Goal: Task Accomplishment & Management: Manage account settings

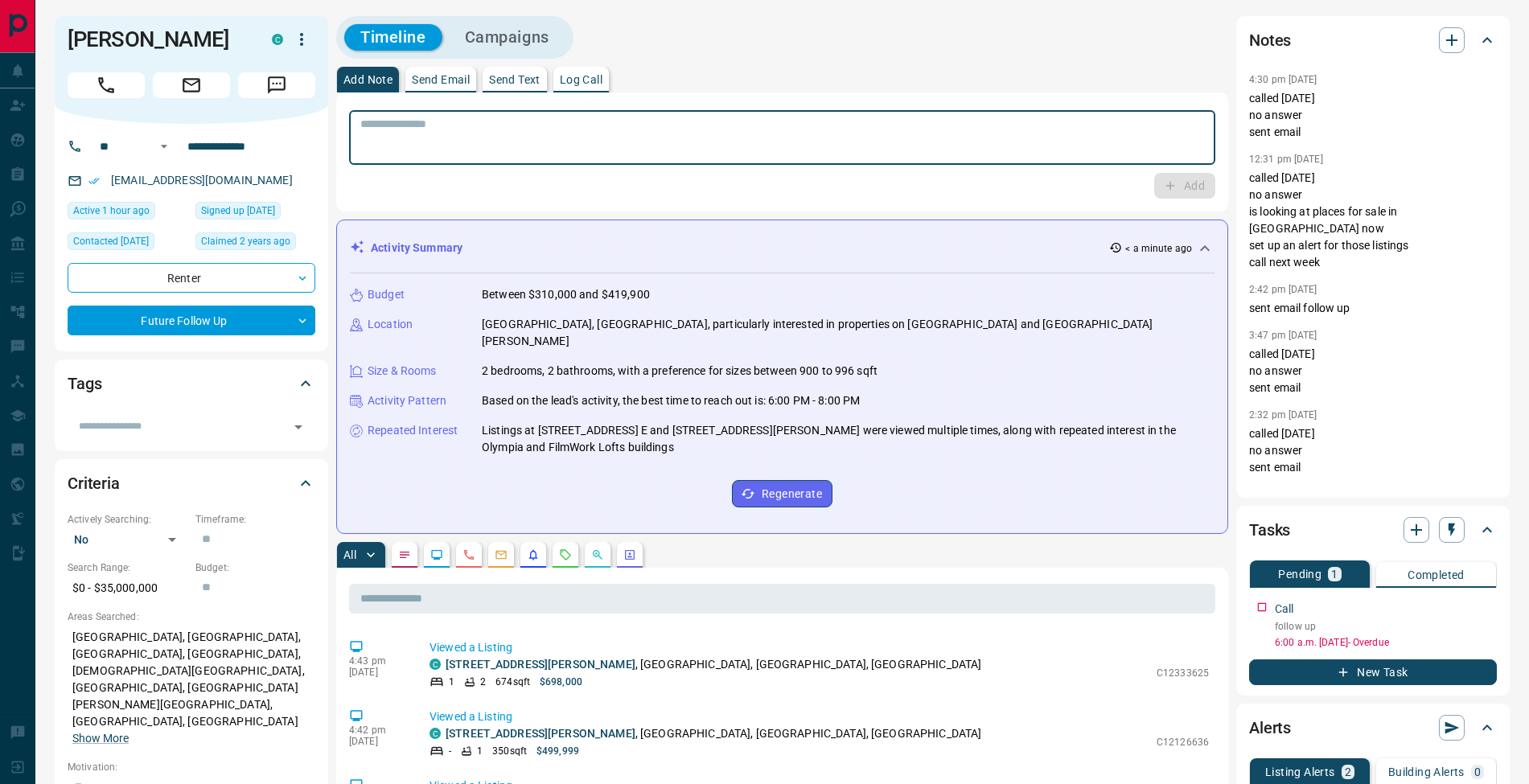
click at [778, 128] on textarea at bounding box center [782, 138] width 843 height 41
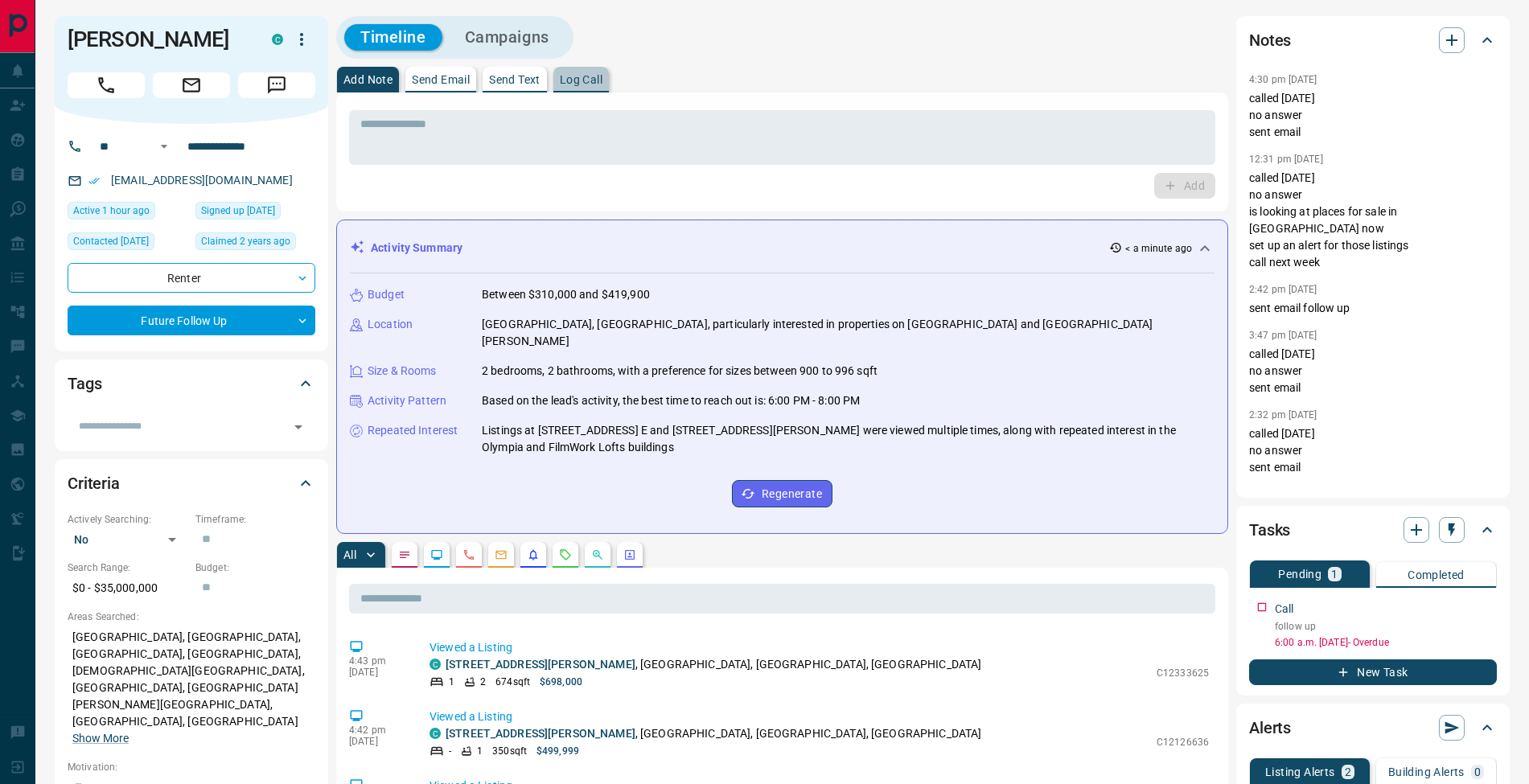
click at [589, 74] on p "Log Call" at bounding box center [581, 79] width 42 height 11
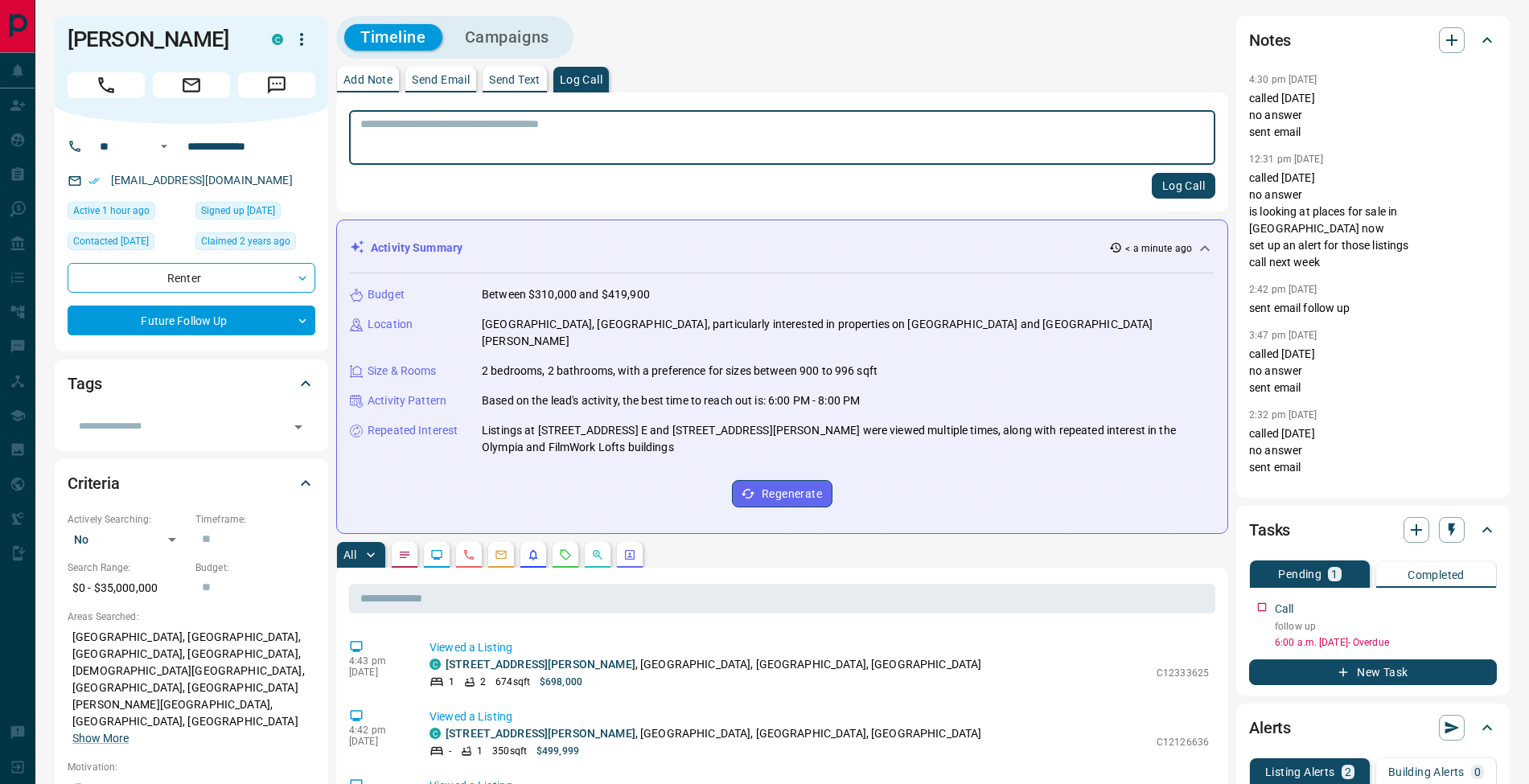
click at [1207, 190] on button "Log Call" at bounding box center [1183, 186] width 64 height 26
click at [367, 88] on button "Add Note" at bounding box center [368, 79] width 62 height 26
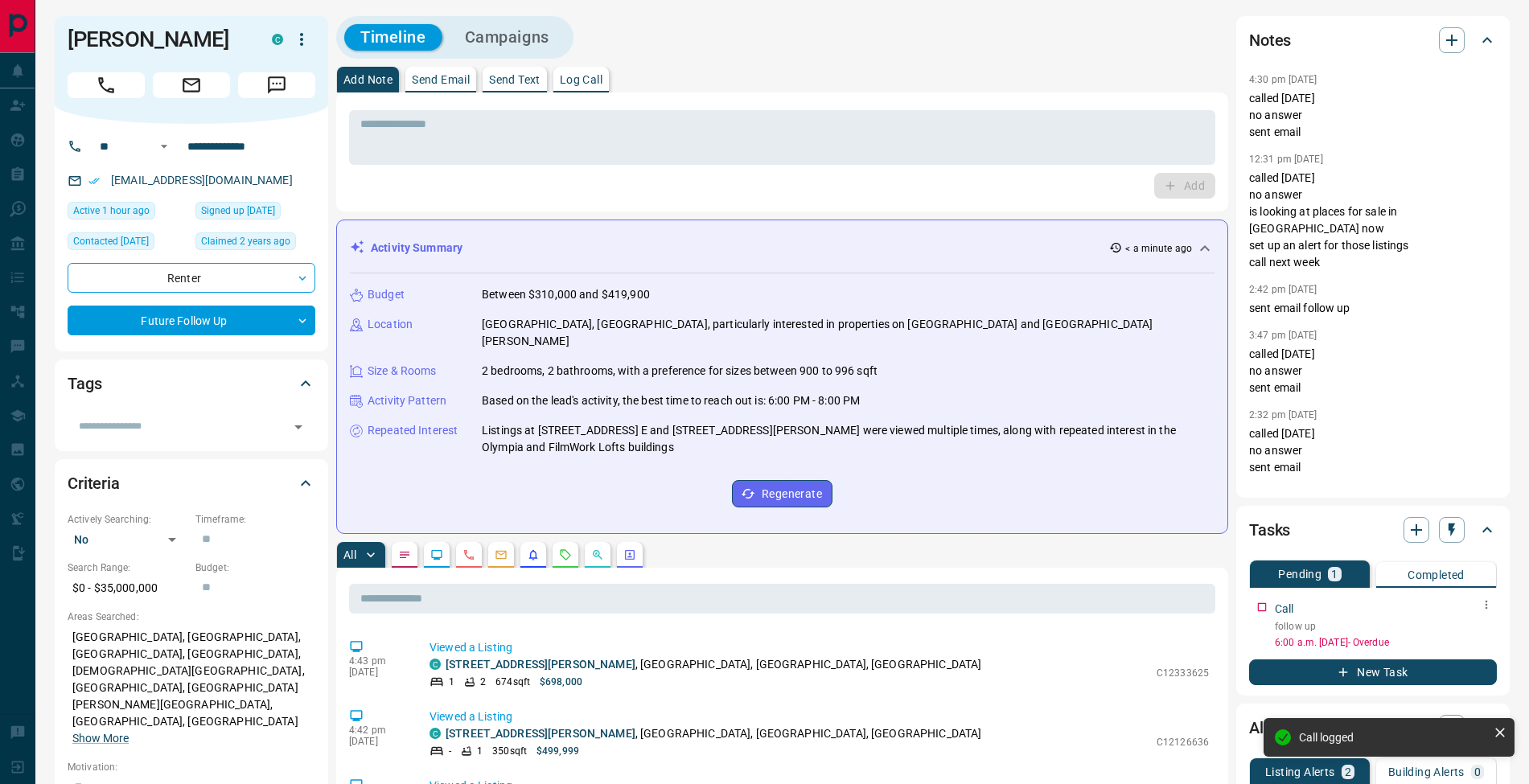
click at [1484, 606] on icon "button" at bounding box center [1487, 605] width 13 height 13
click at [1476, 629] on li "Edit" at bounding box center [1461, 635] width 71 height 24
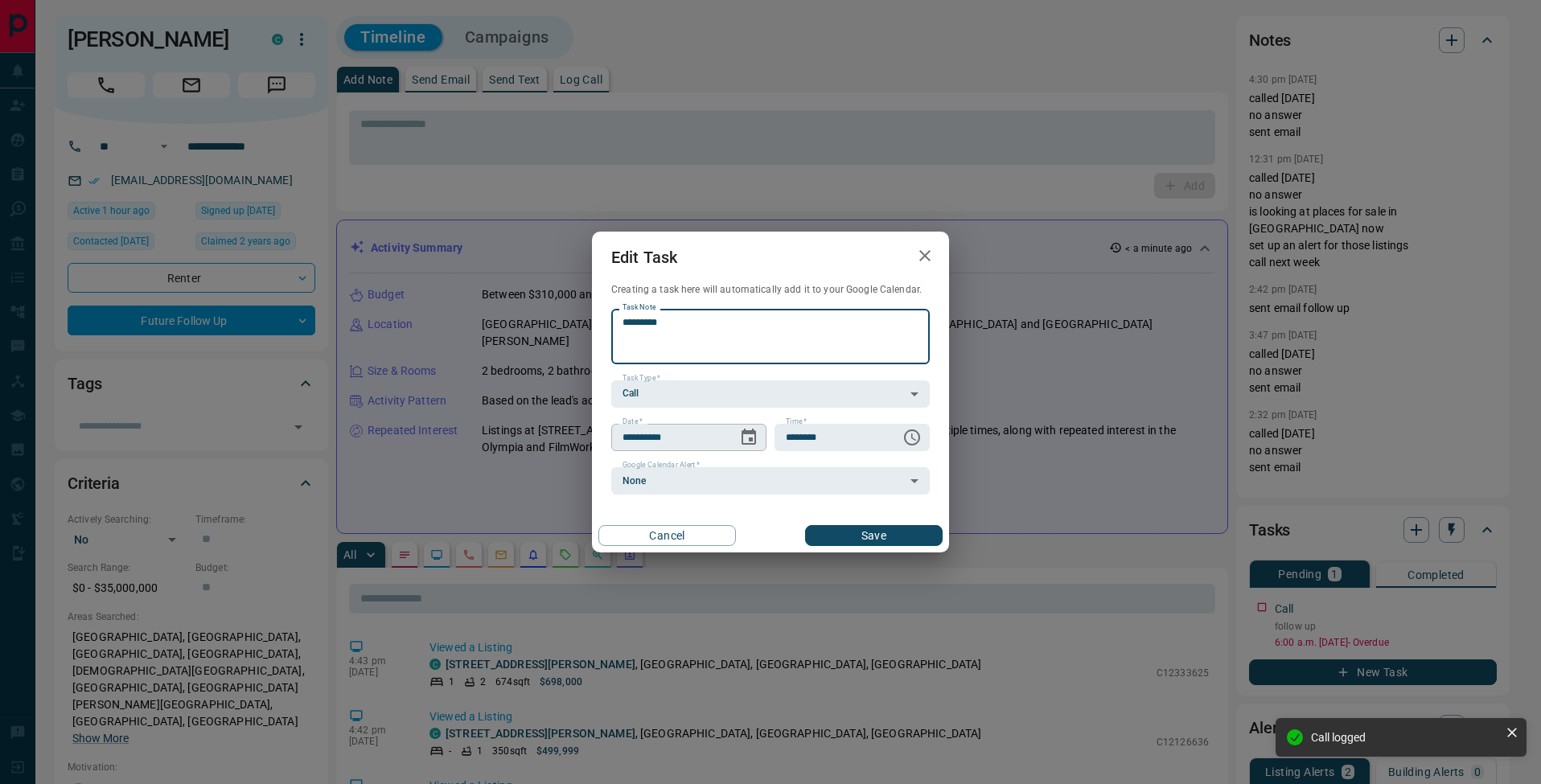
click at [746, 440] on icon "Choose date, selected date is Aug 7, 2025" at bounding box center [748, 437] width 19 height 19
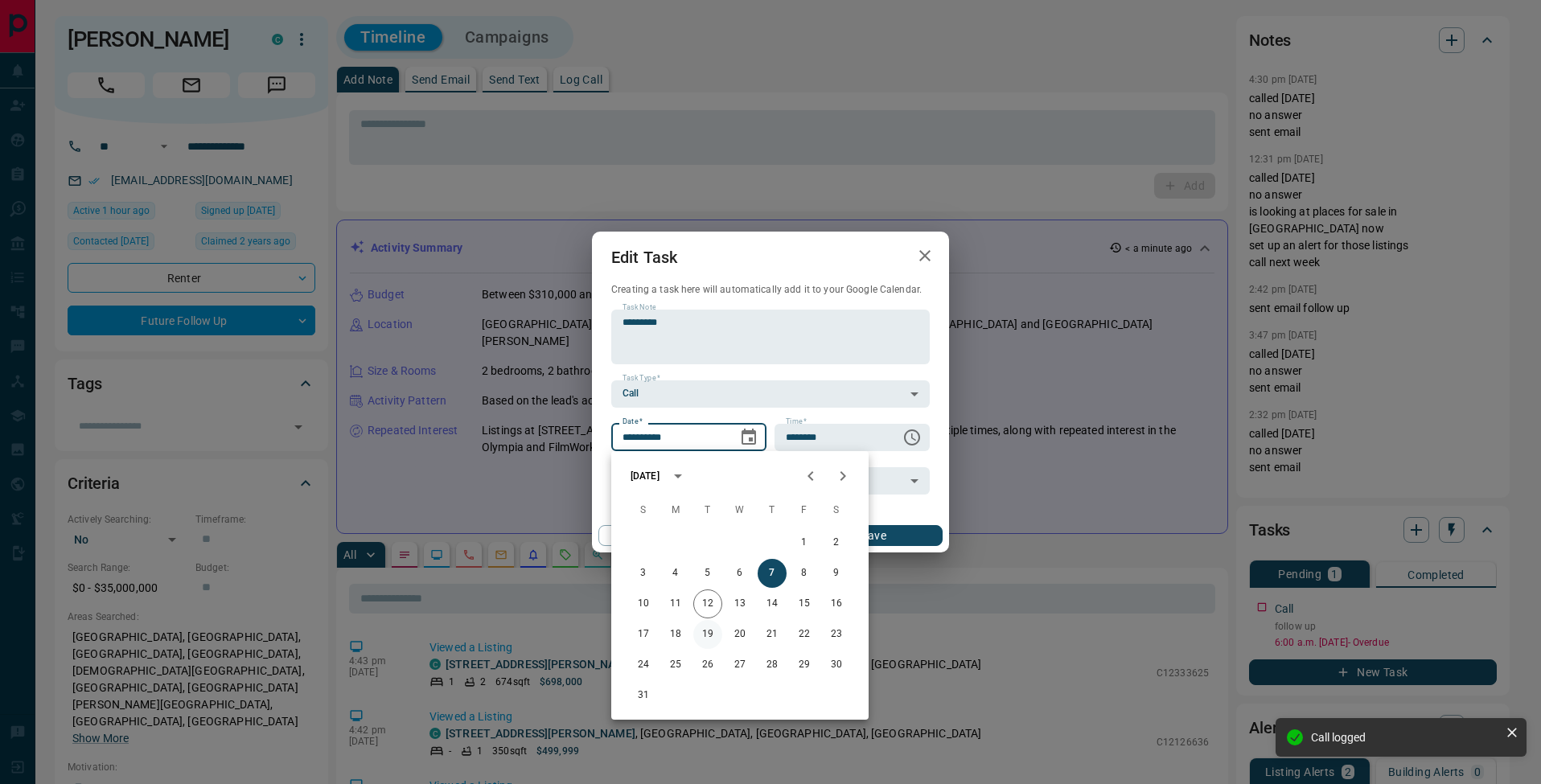
click at [714, 638] on button "19" at bounding box center [707, 633] width 29 height 29
type input "**********"
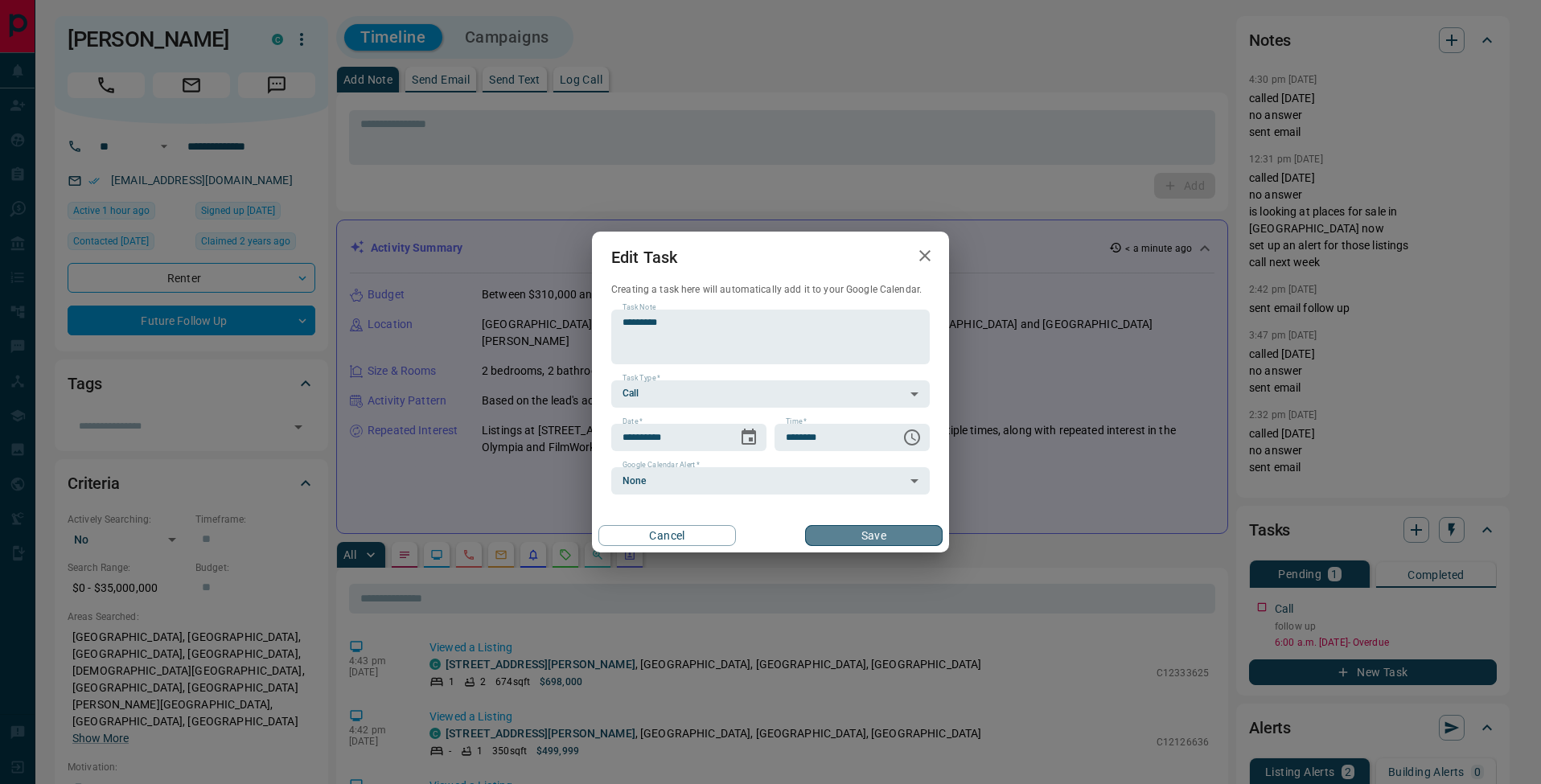
click at [891, 526] on button "Save" at bounding box center [873, 536] width 138 height 21
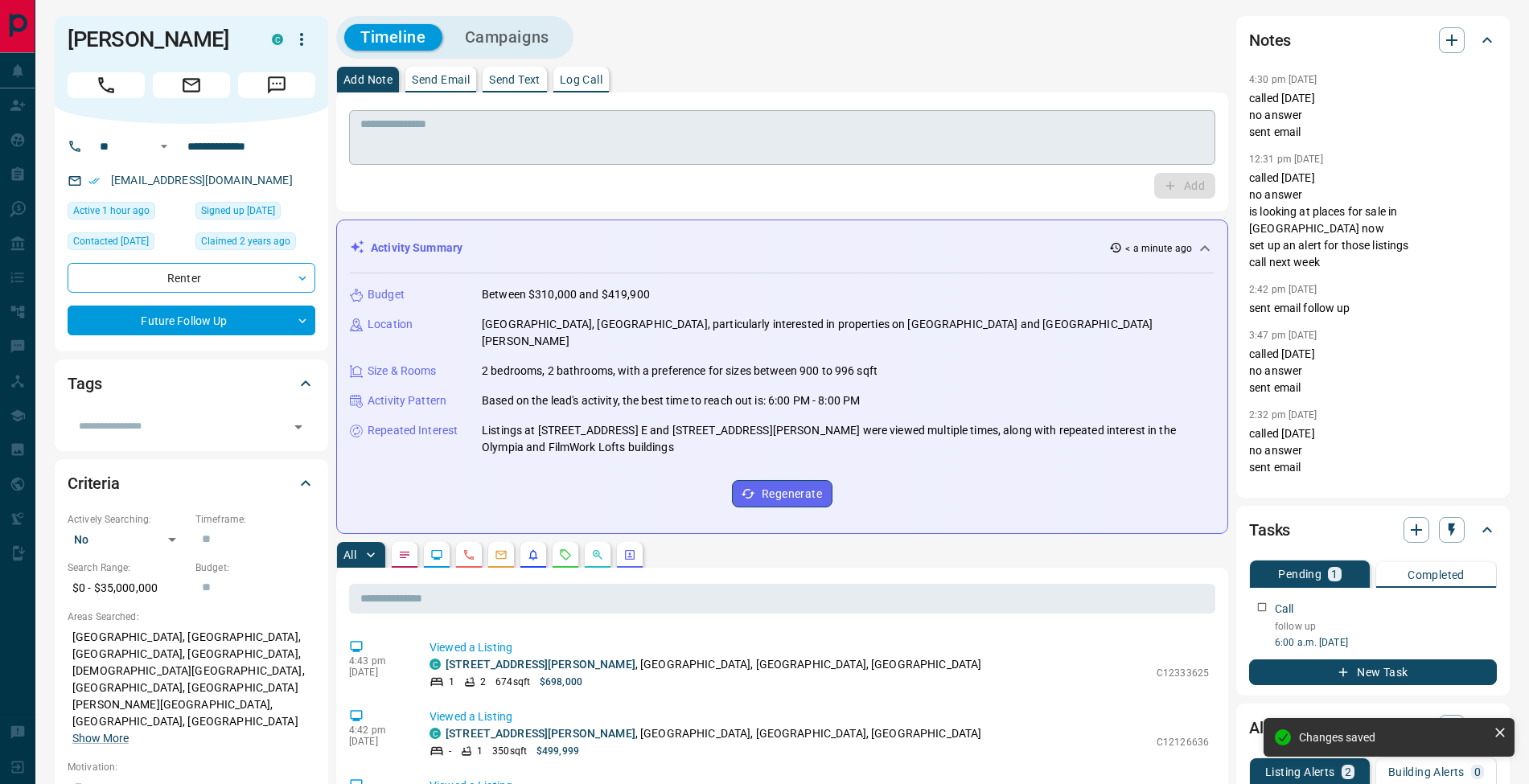
click at [425, 137] on textarea at bounding box center [782, 138] width 843 height 41
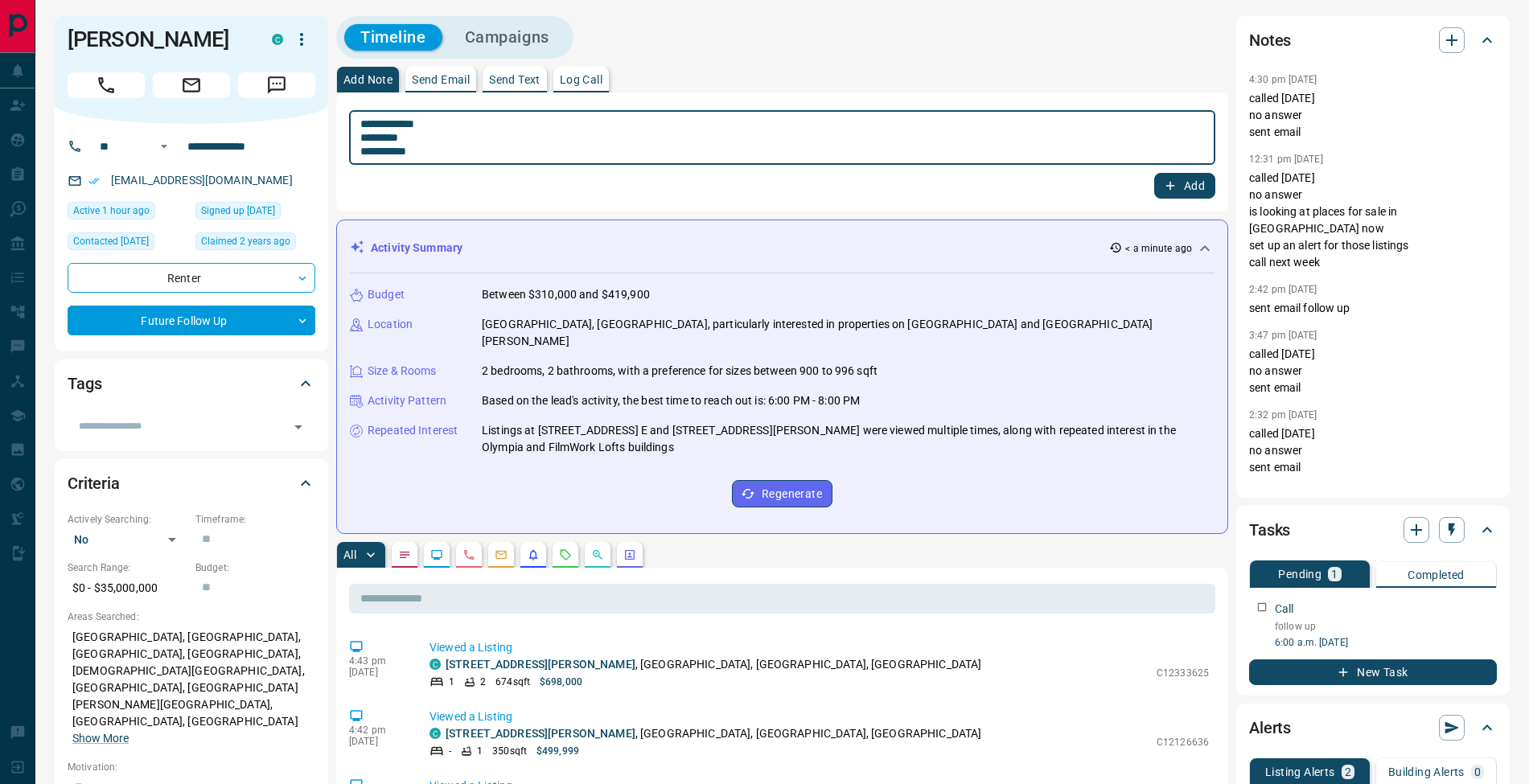
click at [367, 139] on textarea "**********" at bounding box center [782, 138] width 843 height 41
type textarea "**********"
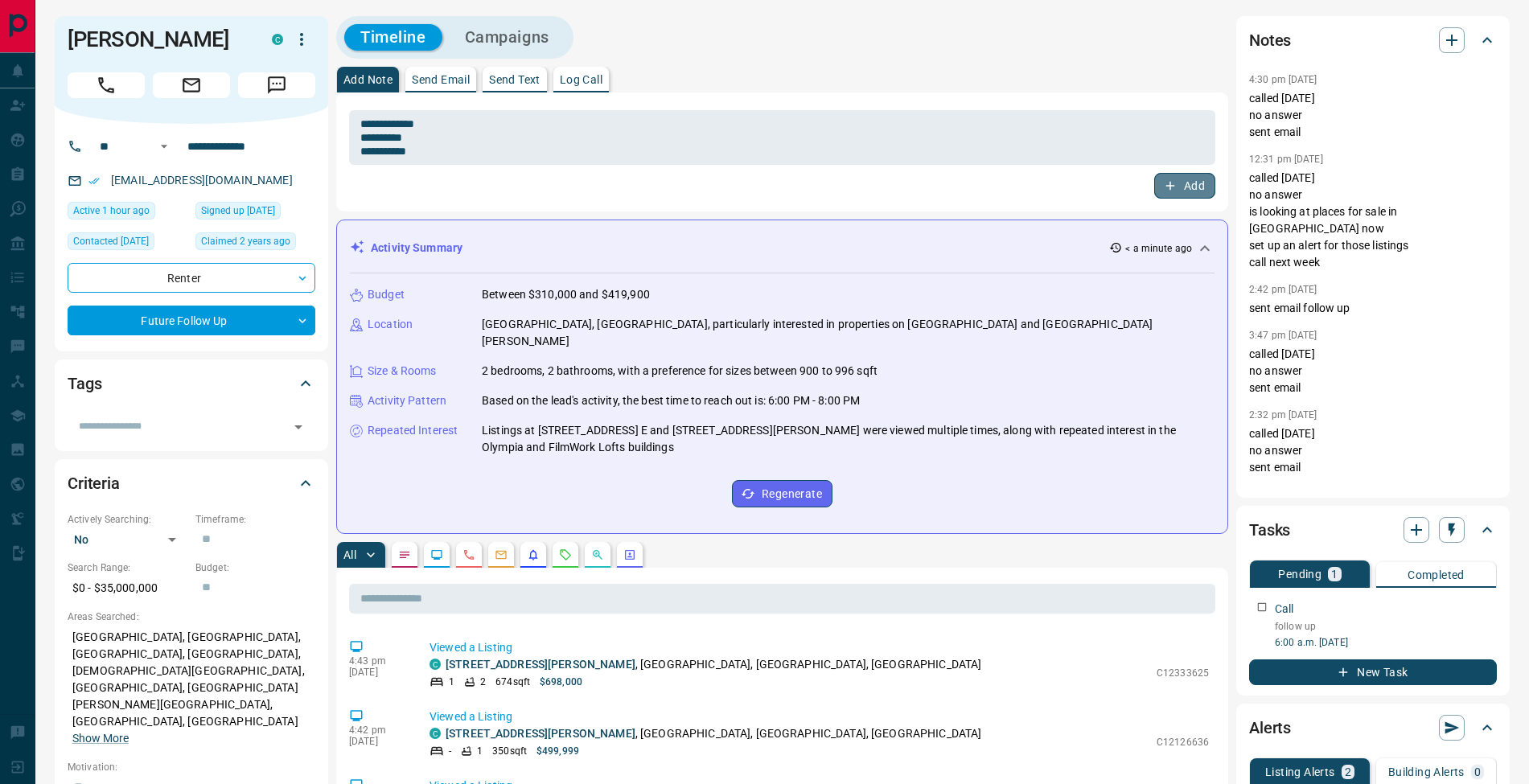
click at [1177, 192] on icon "button" at bounding box center [1171, 186] width 15 height 15
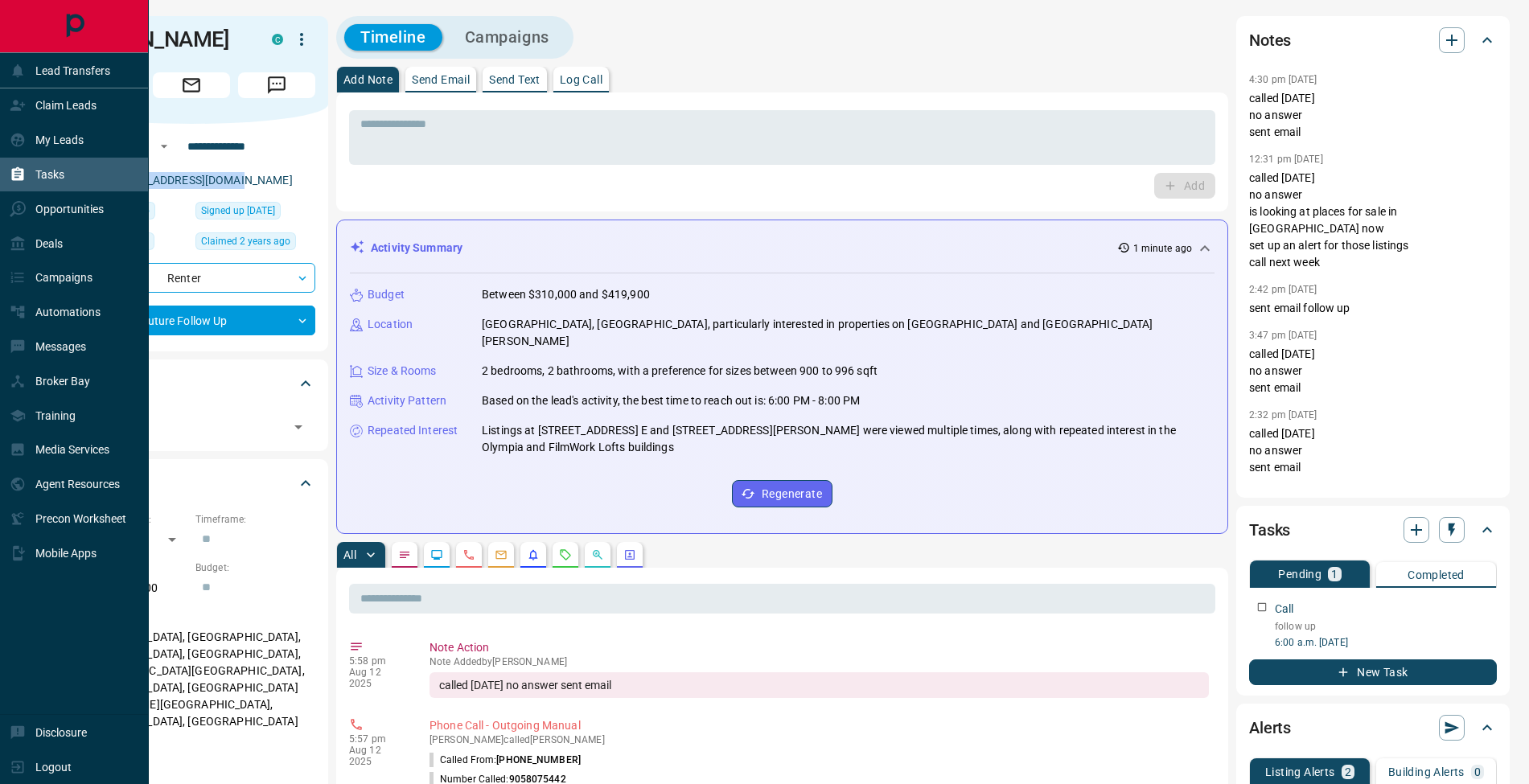
click at [11, 184] on div "Tasks" at bounding box center [36, 175] width 55 height 27
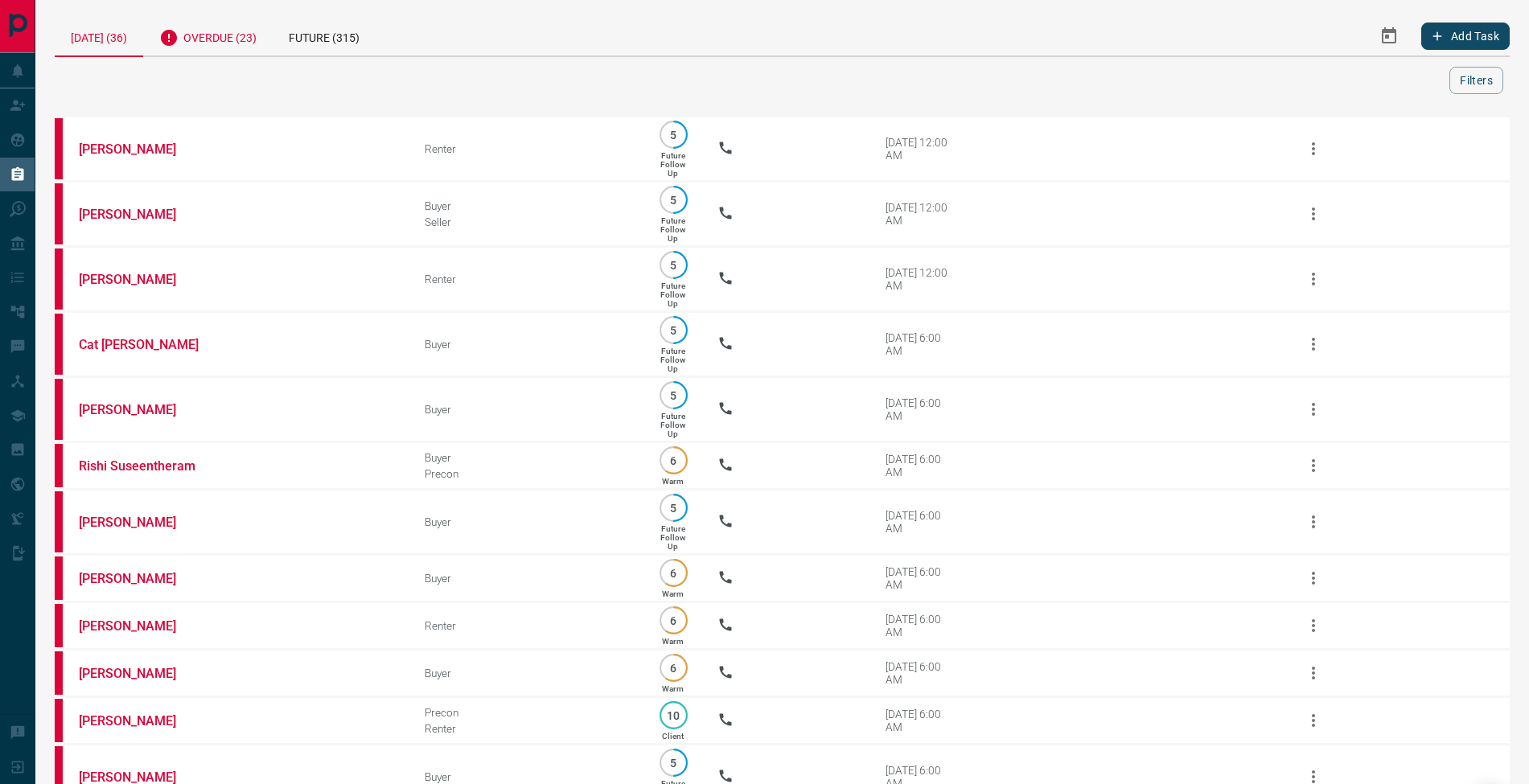
click at [216, 34] on div "Overdue (23)" at bounding box center [208, 35] width 129 height 40
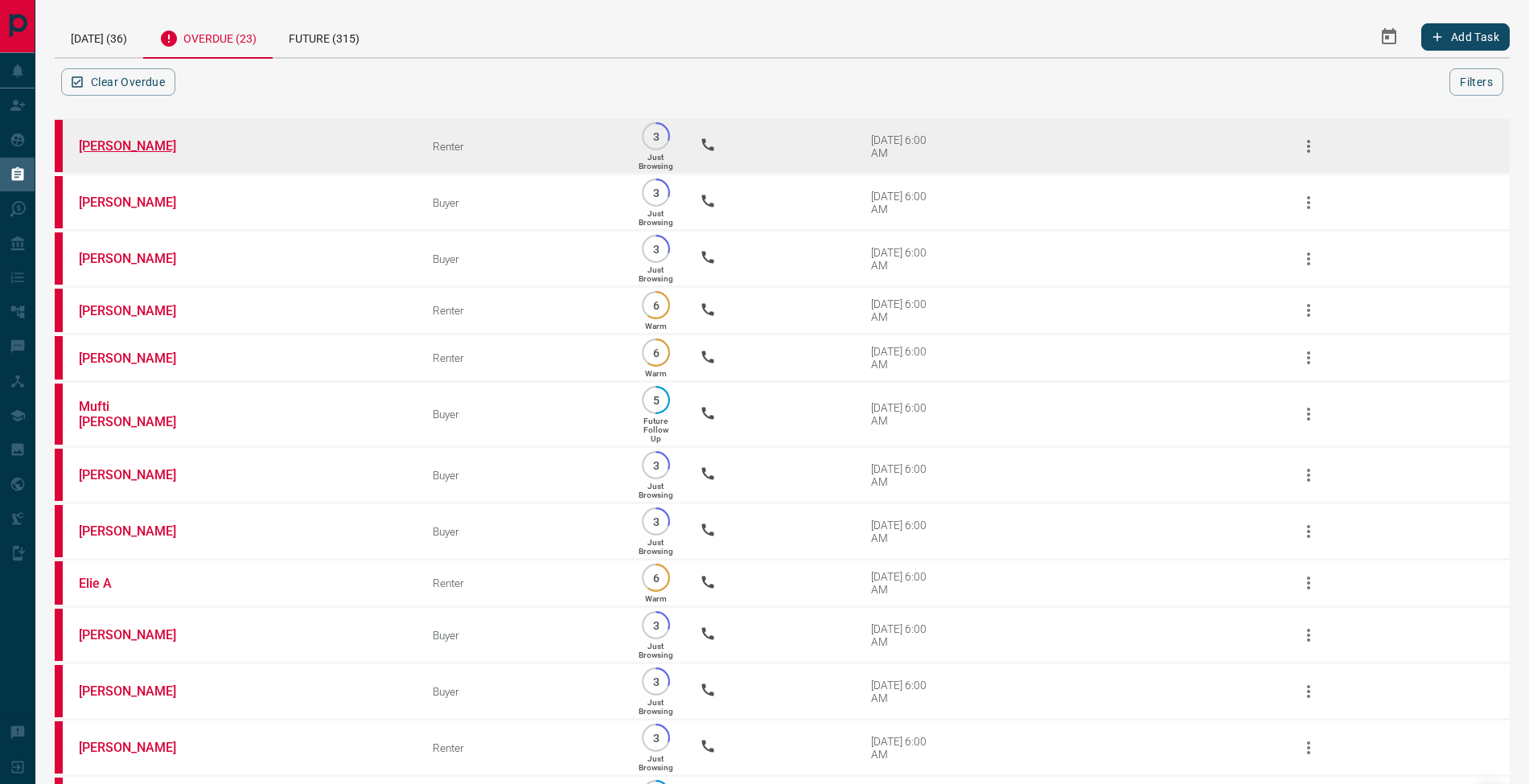
click at [140, 145] on link "[PERSON_NAME]" at bounding box center [139, 146] width 121 height 16
